Goal: Task Accomplishment & Management: Use online tool/utility

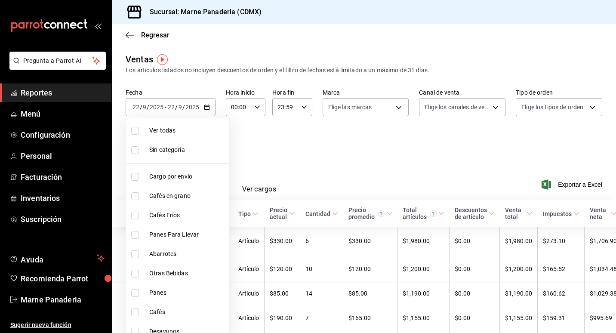
click at [206, 141] on body "Pregunta a Parrot AI Reportes Menú Configuración Personal Facturación Inventari…" at bounding box center [308, 166] width 616 height 333
click at [178, 135] on li "Ver todas" at bounding box center [177, 130] width 103 height 19
type input "ed7b3c48-de40-42f0-b32d-b62e425c3e7b,4dd16bc6-178f-46f9-a839-483948b183c3,0756c…"
checkbox input "true"
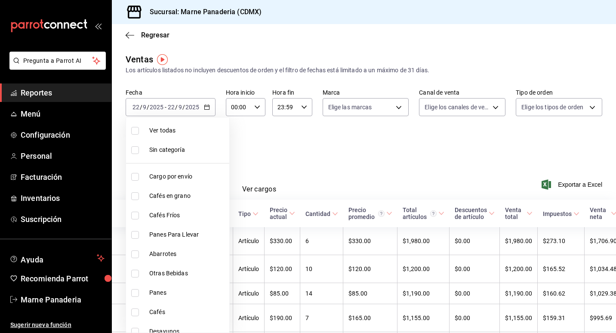
checkbox input "true"
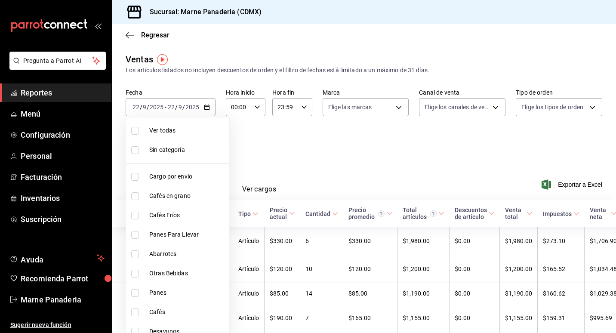
checkbox input "true"
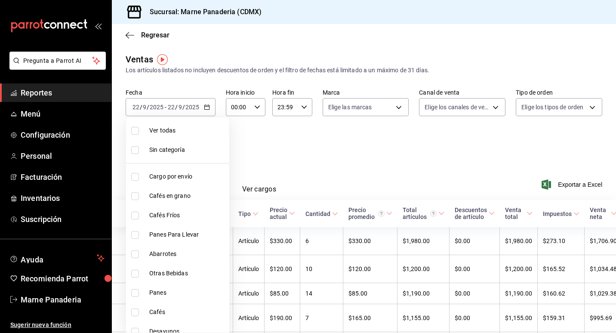
checkbox input "true"
click at [334, 160] on div at bounding box center [308, 166] width 616 height 333
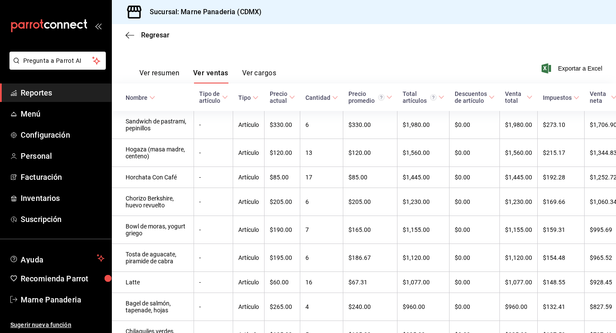
scroll to position [120, 0]
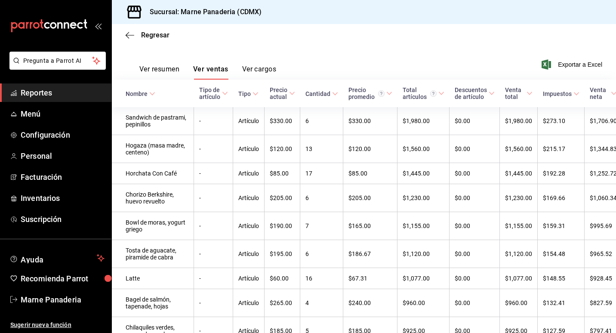
click at [332, 92] on icon at bounding box center [335, 94] width 6 height 6
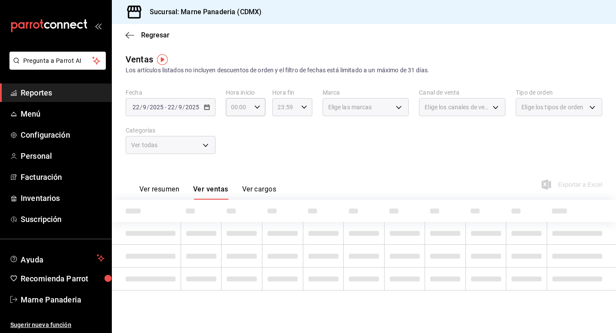
scroll to position [0, 0]
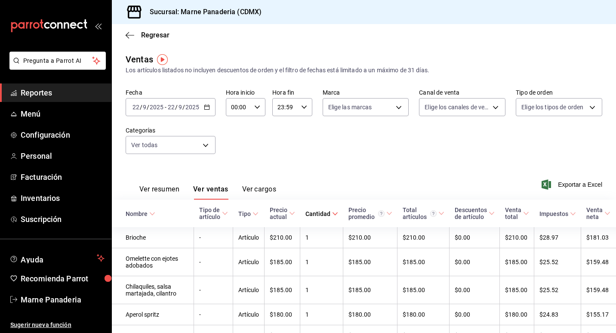
click at [332, 211] on icon at bounding box center [335, 214] width 6 height 6
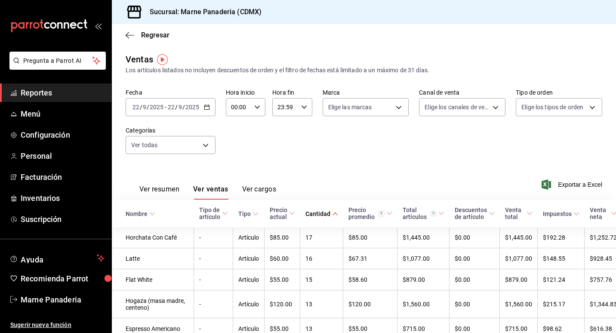
click at [252, 215] on icon at bounding box center [255, 214] width 6 height 6
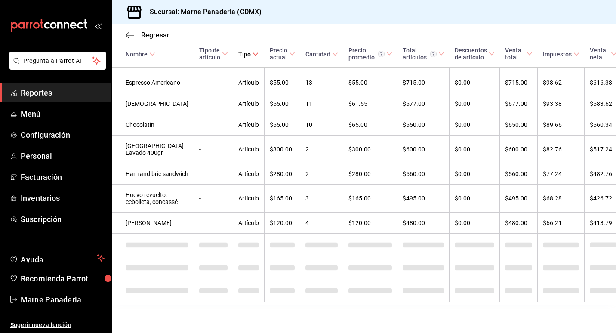
scroll to position [561, 0]
